Goal: Task Accomplishment & Management: Use online tool/utility

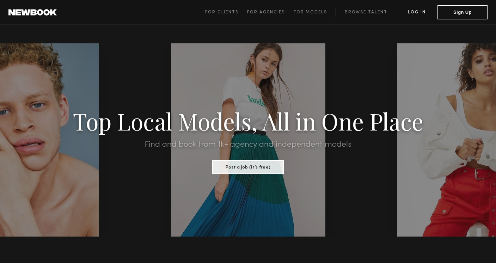
click at [420, 12] on link "Log in" at bounding box center [417, 12] width 42 height 8
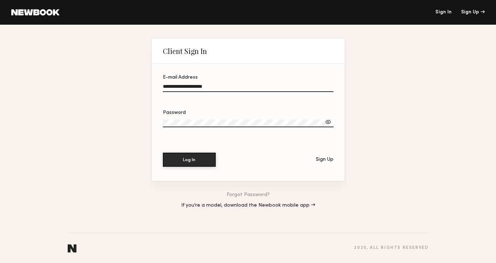
type input "**********"
click at [189, 160] on button "Log In" at bounding box center [189, 160] width 53 height 14
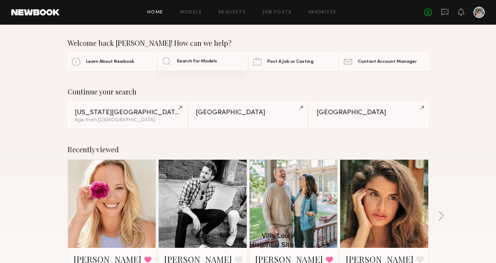
click at [184, 61] on span "Search For Models" at bounding box center [197, 61] width 41 height 5
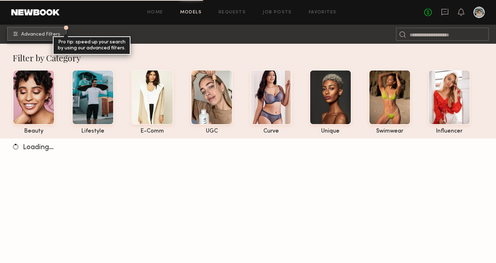
click at [52, 36] on span "Advanced Filters" at bounding box center [40, 34] width 39 height 5
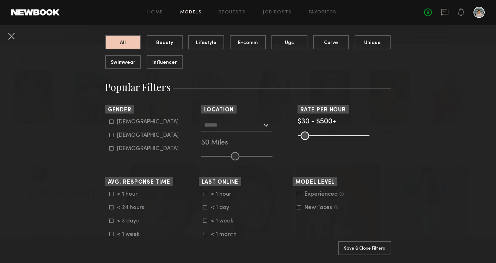
scroll to position [76, 0]
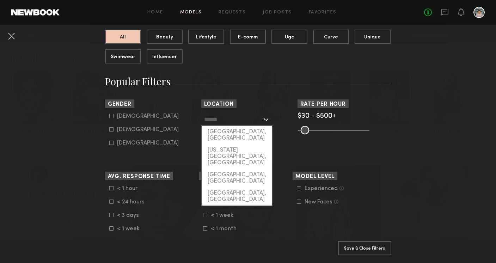
click at [221, 117] on input "text" at bounding box center [233, 119] width 58 height 12
click at [234, 144] on div "[US_STATE][GEOGRAPHIC_DATA], [GEOGRAPHIC_DATA]" at bounding box center [237, 156] width 70 height 25
type input "**********"
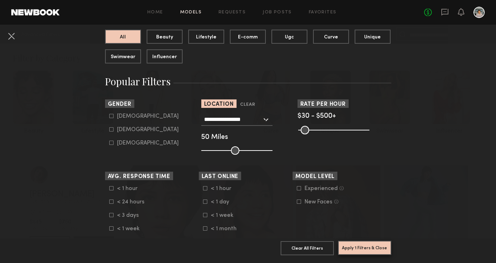
click at [352, 250] on button "Apply 1 Filters & Close" at bounding box center [364, 248] width 53 height 14
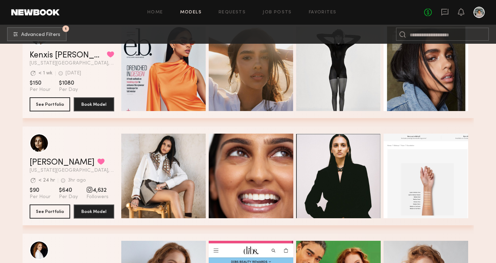
scroll to position [1546, 0]
